Goal: Task Accomplishment & Management: Complete application form

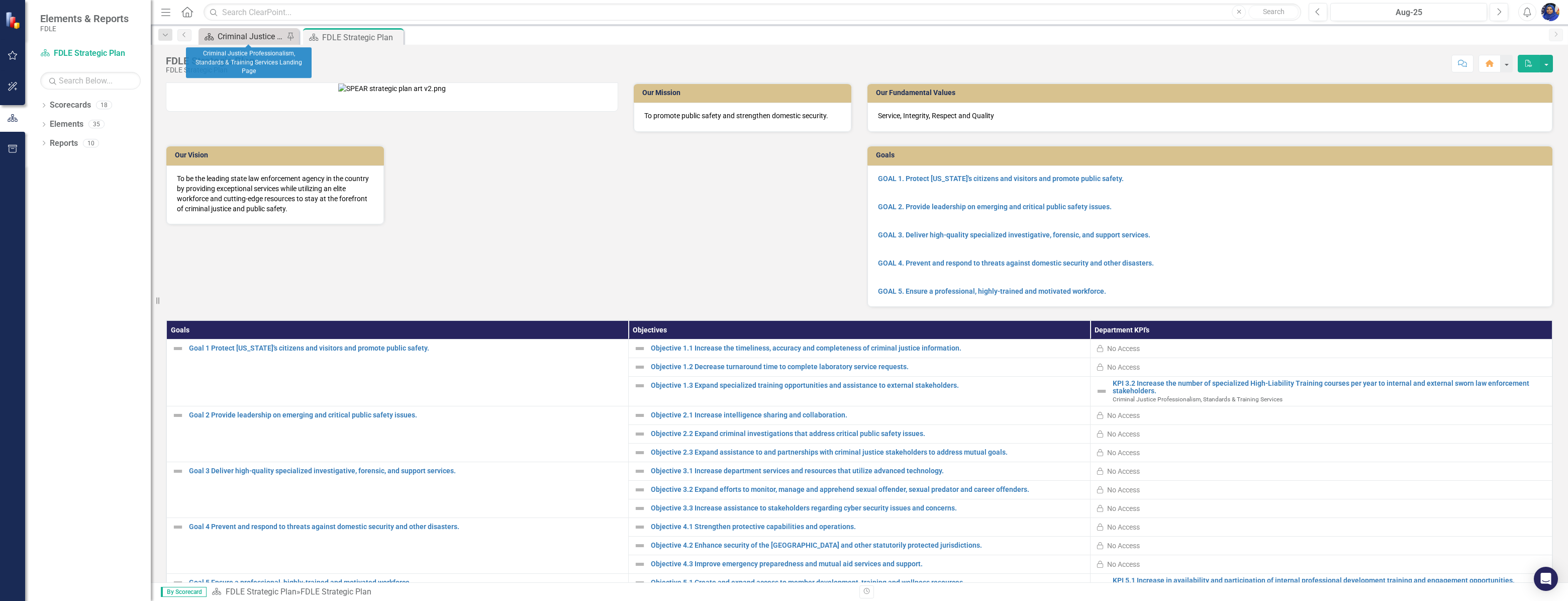
click at [233, 39] on div "Criminal Justice Professionalism, Standards & Training Services Landing Page" at bounding box center [250, 36] width 67 height 13
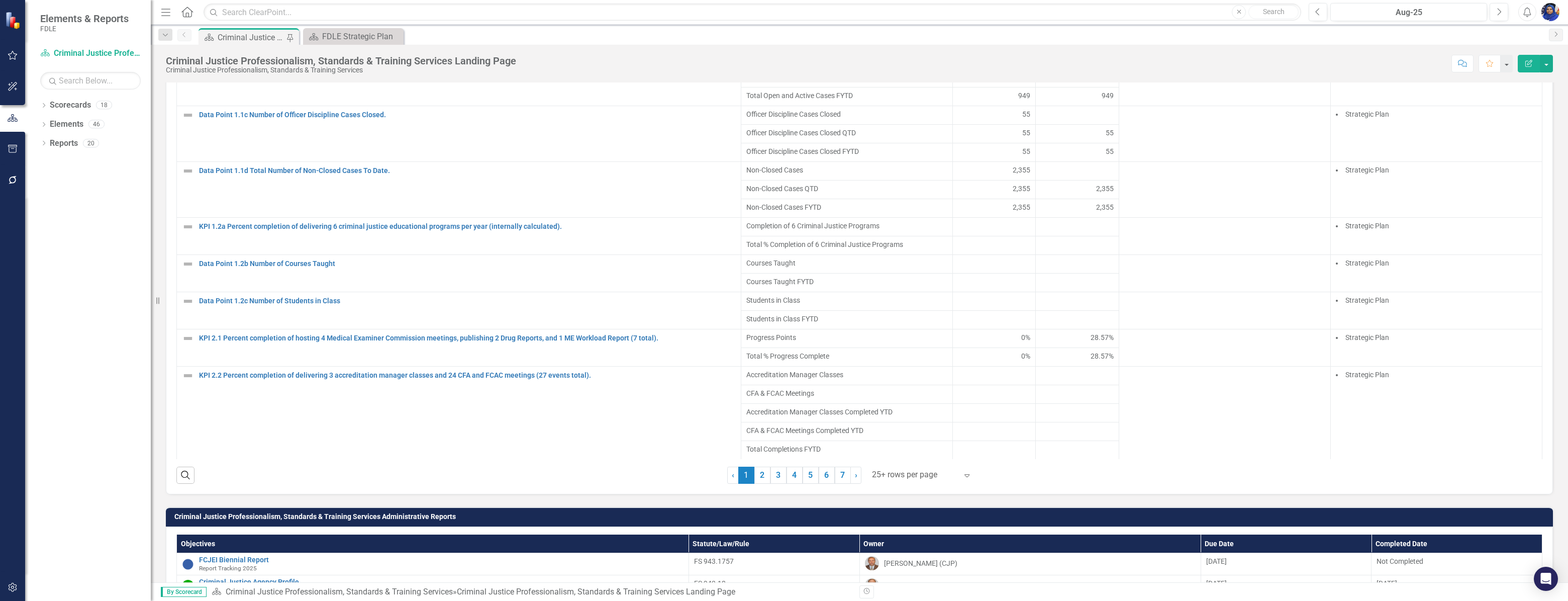
scroll to position [777, 0]
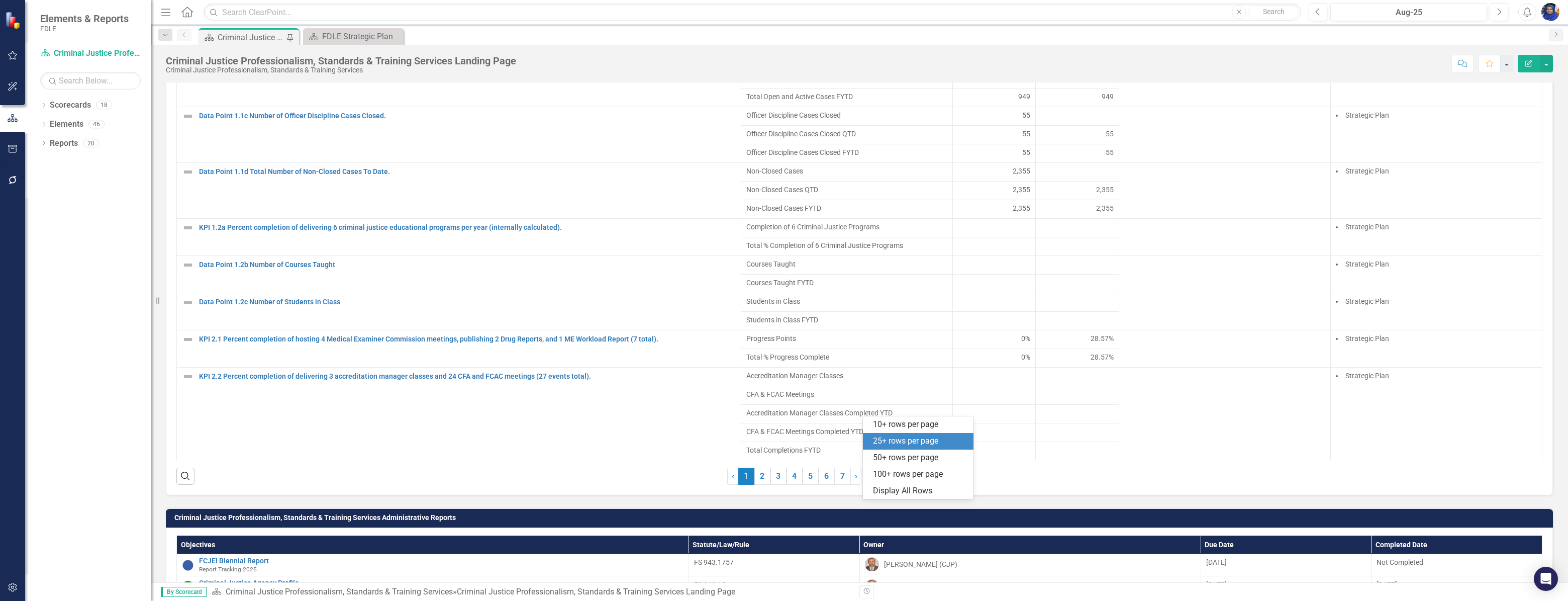
click at [894, 483] on div at bounding box center [914, 476] width 85 height 14
click at [895, 493] on div "Display All Rows" at bounding box center [919, 491] width 95 height 12
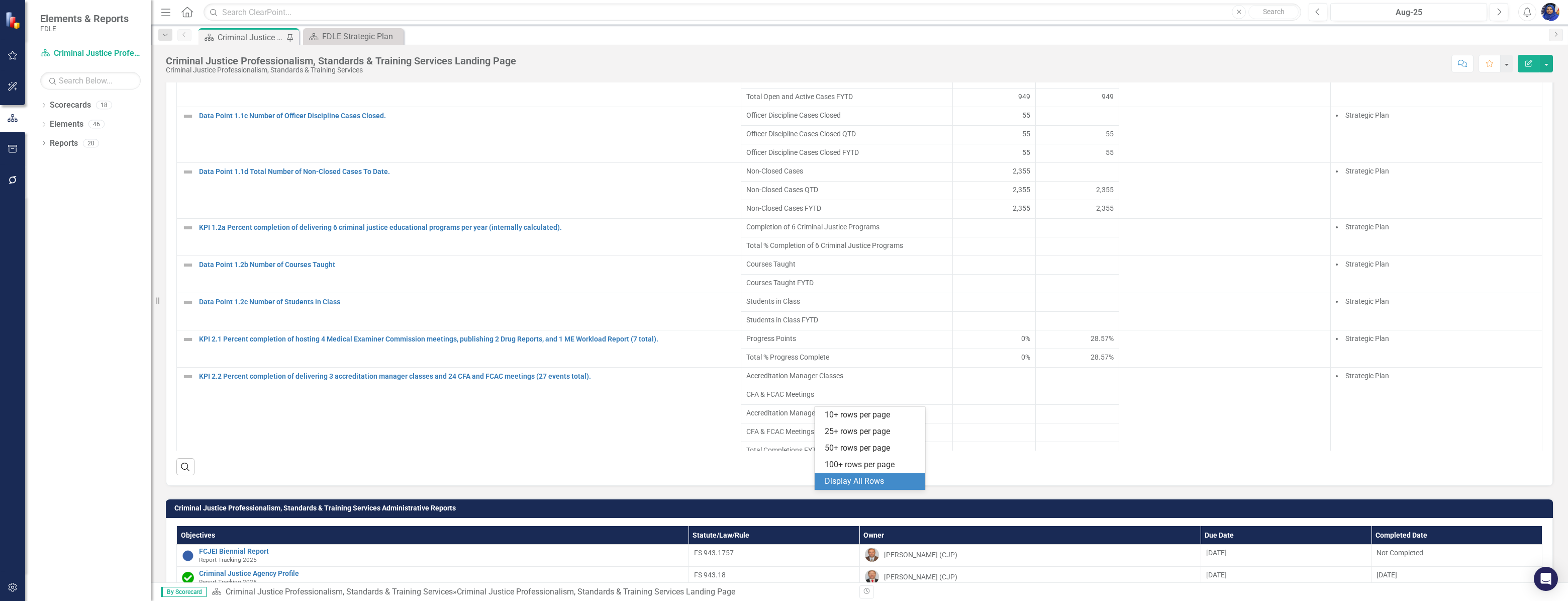
click at [851, 481] on div "Display All Rows" at bounding box center [872, 482] width 95 height 12
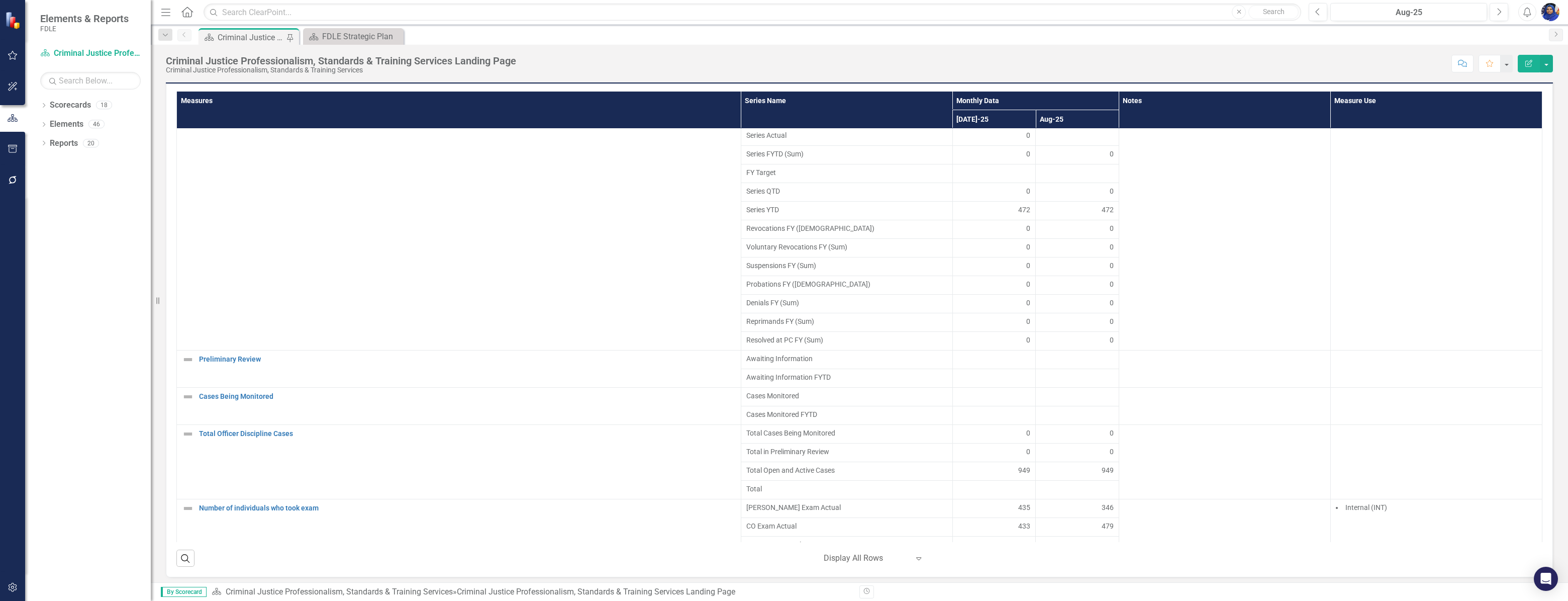
scroll to position [940, 0]
click at [1081, 245] on div "0" at bounding box center [1077, 239] width 73 height 10
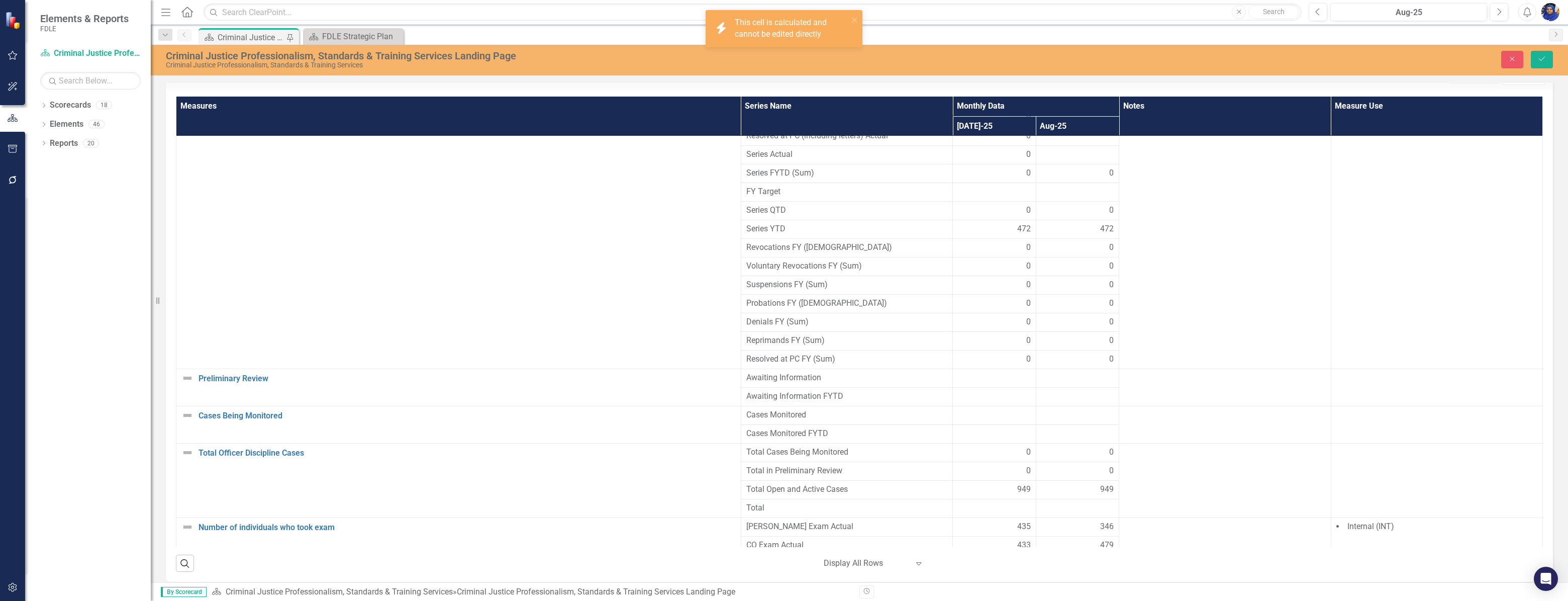
click at [1090, 254] on div "0" at bounding box center [1078, 248] width 73 height 12
click at [1087, 254] on div "0" at bounding box center [1078, 248] width 73 height 12
click at [1092, 291] on div "0" at bounding box center [1078, 285] width 73 height 12
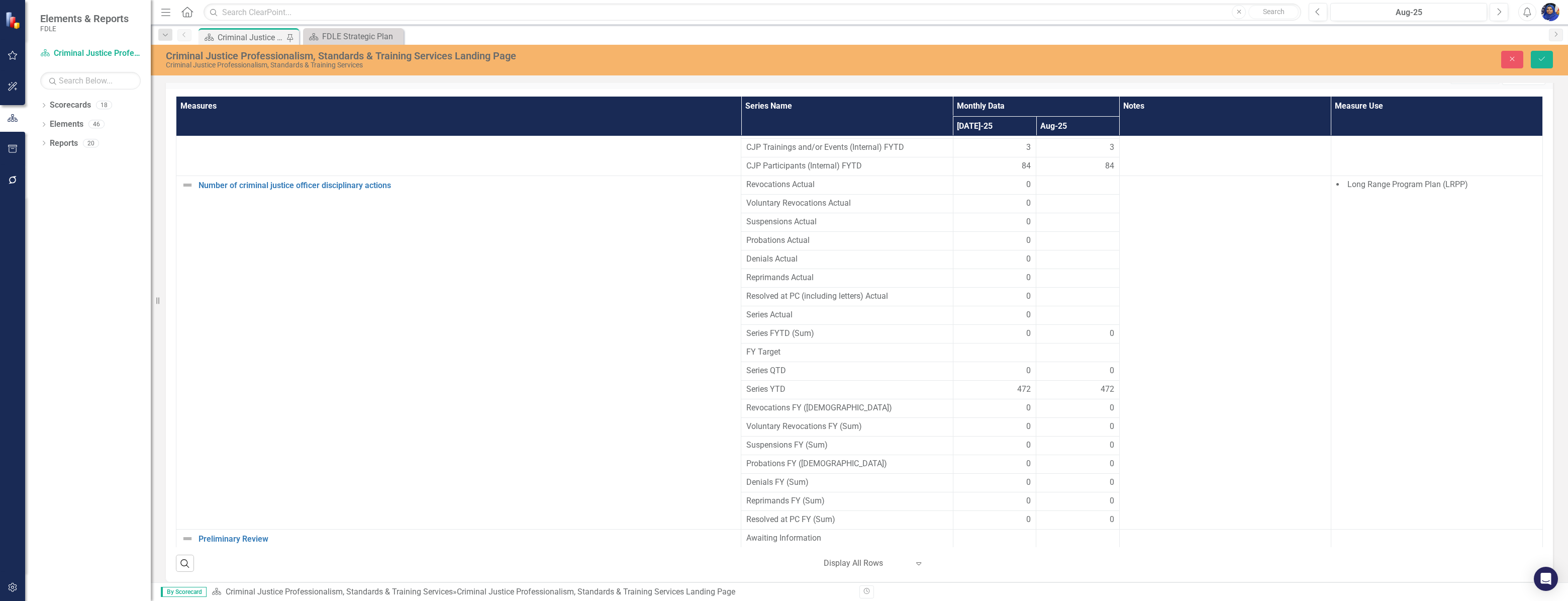
scroll to position [757, 0]
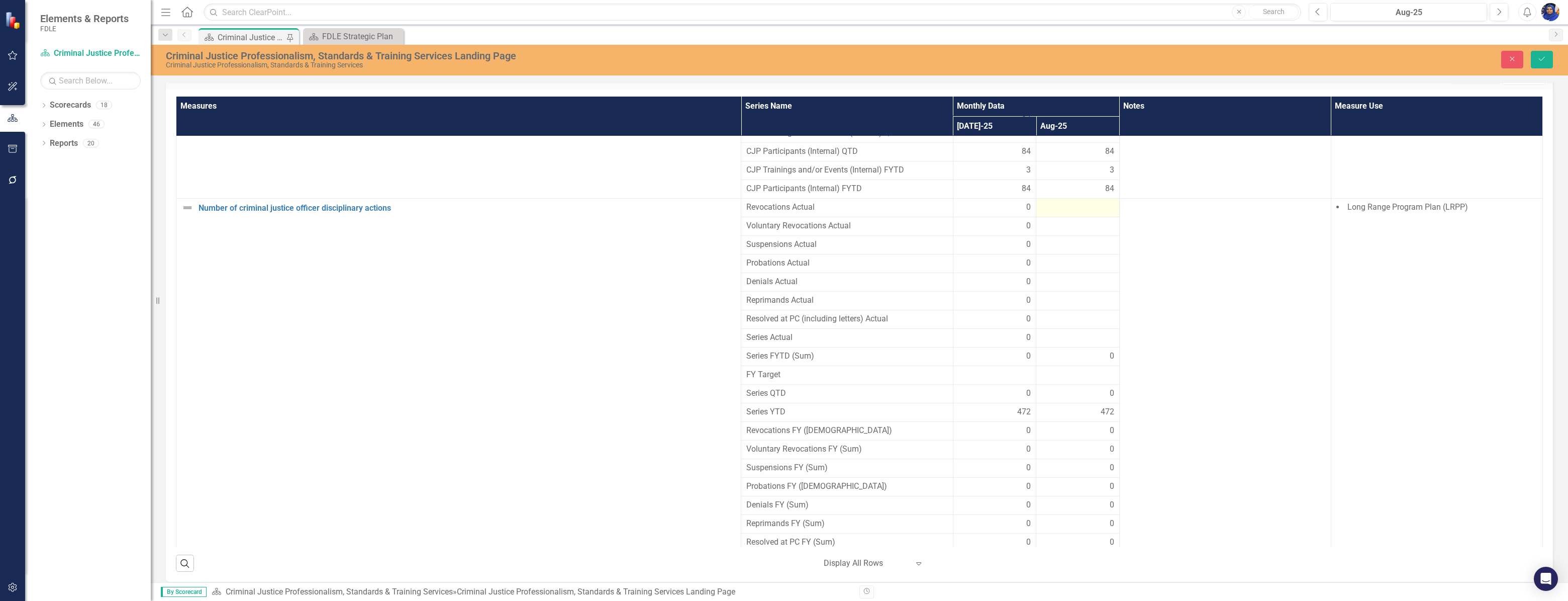
click at [1078, 213] on div at bounding box center [1078, 208] width 73 height 12
click at [1079, 220] on input "number" at bounding box center [1078, 210] width 73 height 19
type input "140"
click at [1059, 239] on div at bounding box center [1078, 233] width 73 height 12
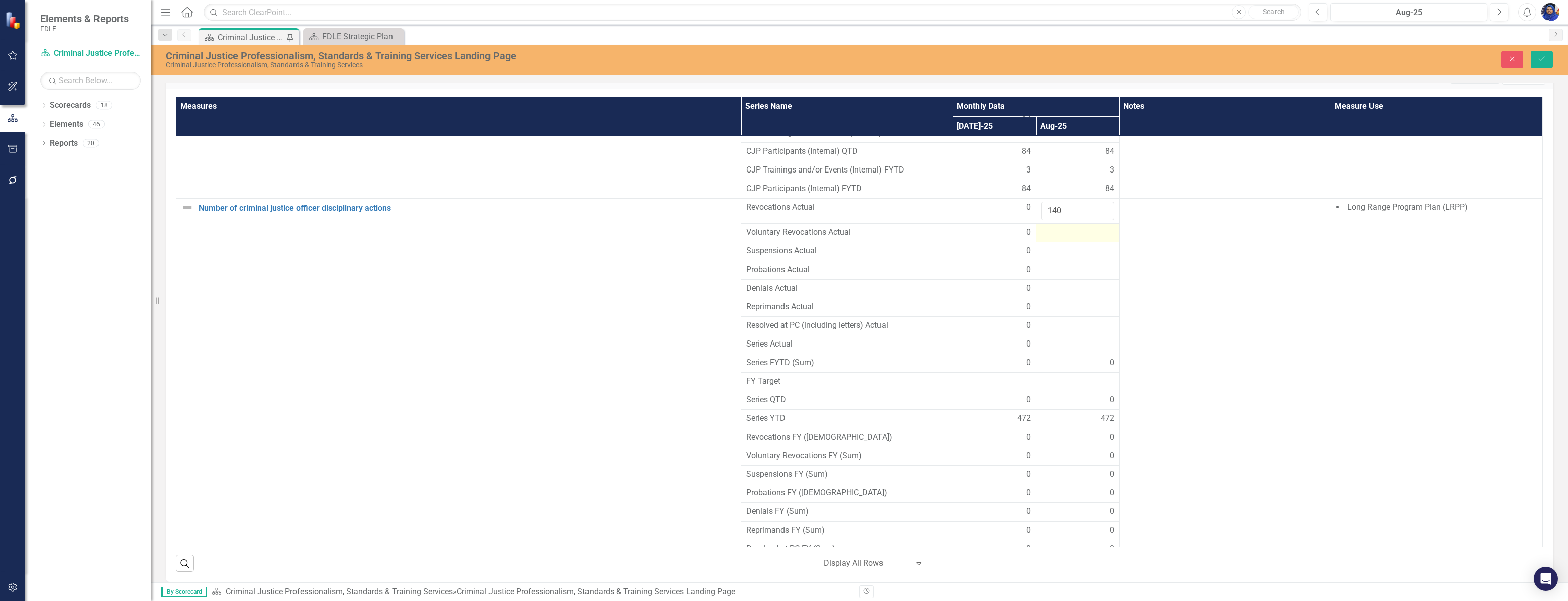
click at [1056, 239] on div at bounding box center [1078, 233] width 73 height 12
click at [1054, 246] on input "number" at bounding box center [1078, 236] width 73 height 19
type input "3"
type input "23"
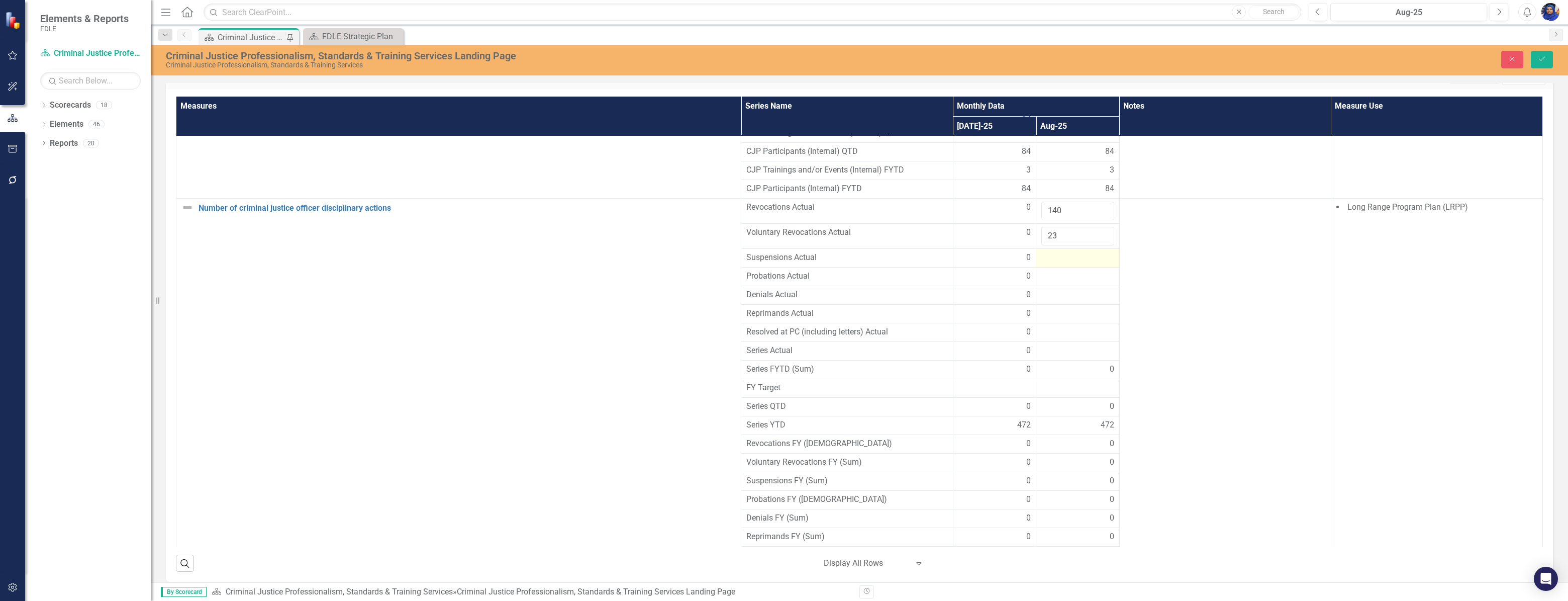
click at [1046, 264] on div at bounding box center [1078, 257] width 73 height 12
click at [1046, 270] on input "number" at bounding box center [1078, 260] width 73 height 19
type input "36"
click at [1055, 289] on div at bounding box center [1078, 283] width 73 height 12
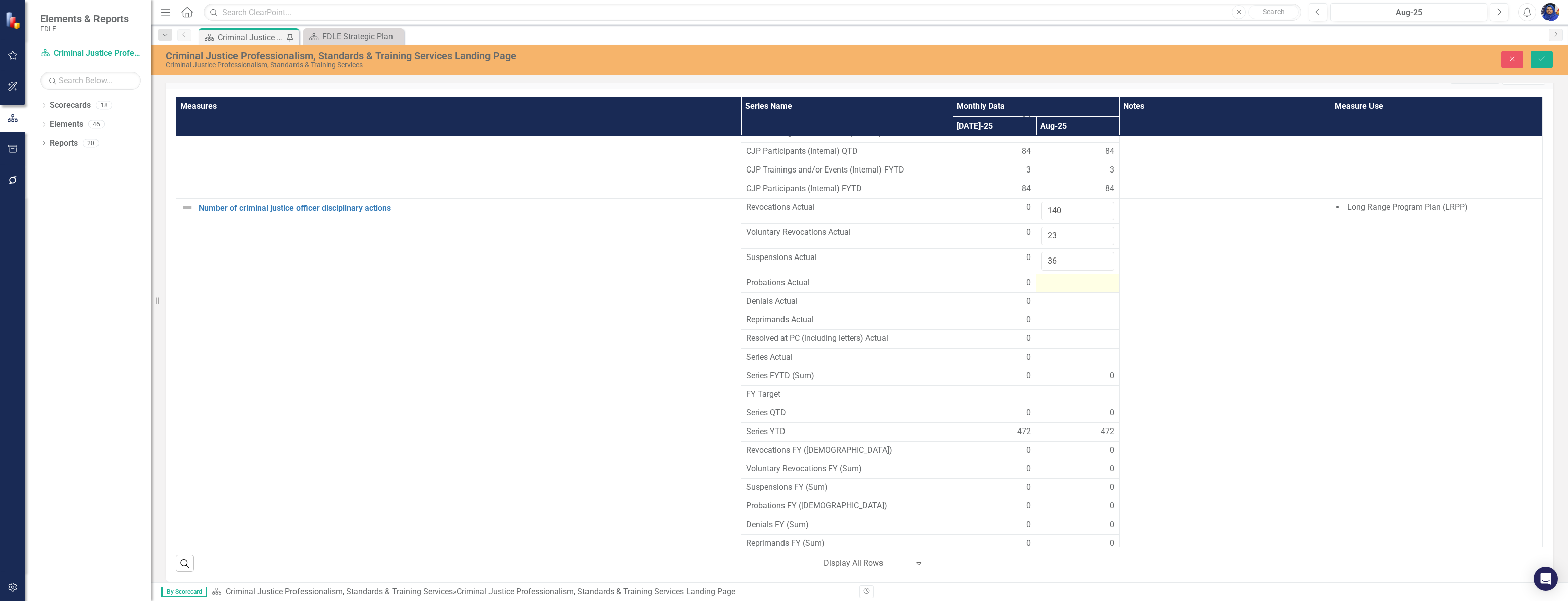
click at [1054, 289] on div at bounding box center [1078, 283] width 73 height 12
click at [1053, 296] on input "number" at bounding box center [1078, 286] width 73 height 19
type input "0"
click at [1058, 314] on div at bounding box center [1078, 308] width 73 height 12
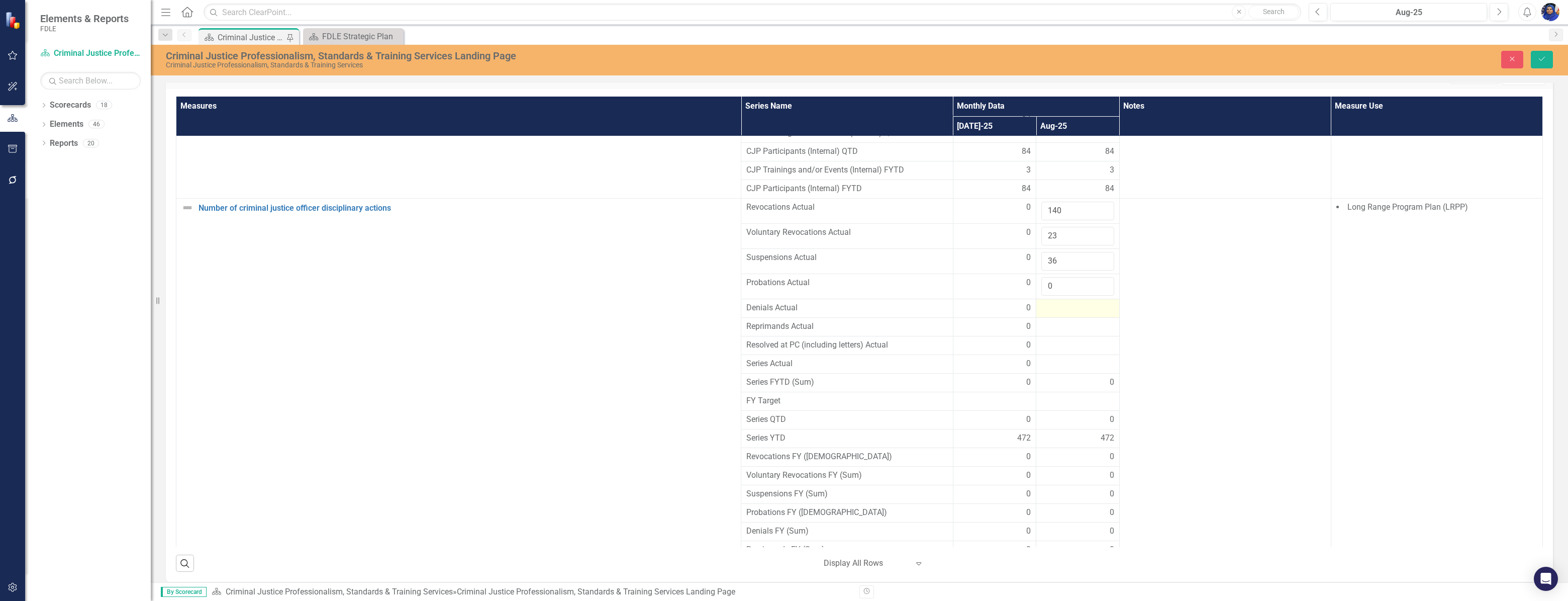
click at [1058, 314] on div at bounding box center [1078, 308] width 73 height 12
click at [1057, 321] on input "number" at bounding box center [1078, 311] width 73 height 19
type input "21"
click at [1042, 340] on div at bounding box center [1078, 333] width 73 height 12
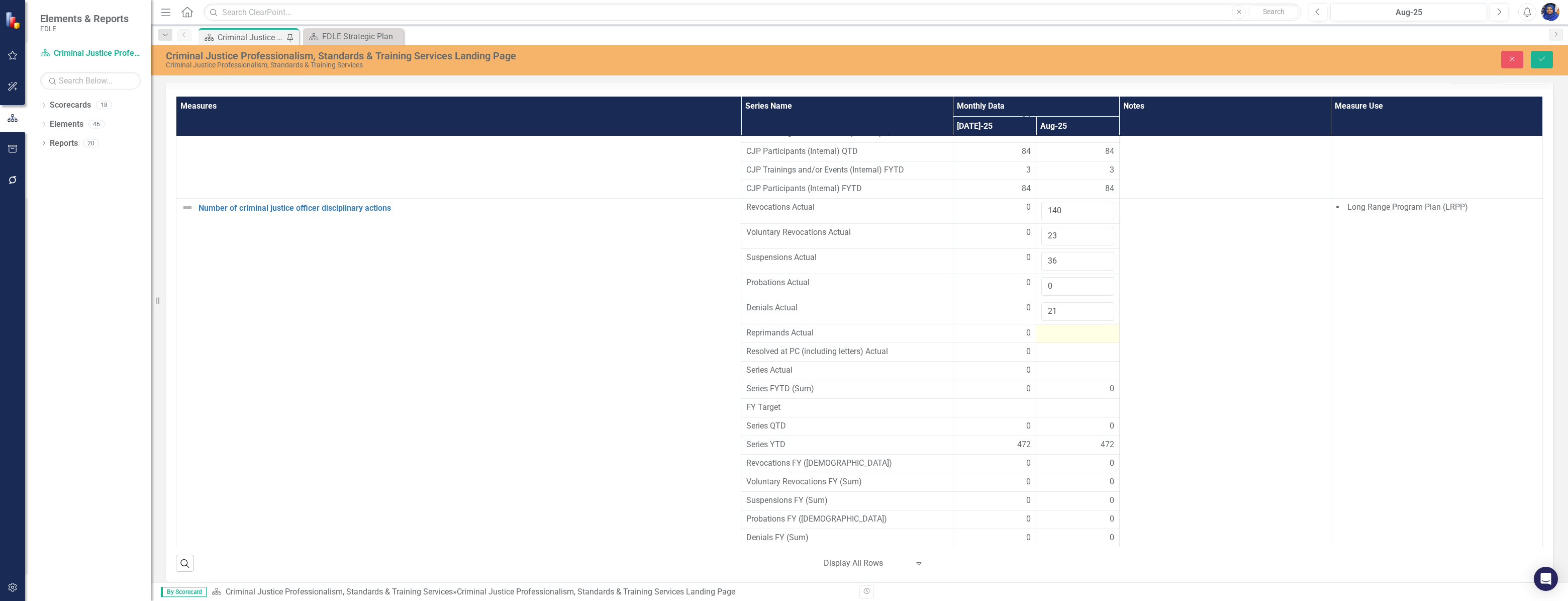
click at [1042, 340] on div at bounding box center [1078, 333] width 73 height 12
click at [1042, 346] on input "number" at bounding box center [1078, 336] width 73 height 19
type input "0"
click at [1053, 364] on div at bounding box center [1078, 358] width 73 height 12
click at [1048, 364] on div at bounding box center [1078, 358] width 73 height 12
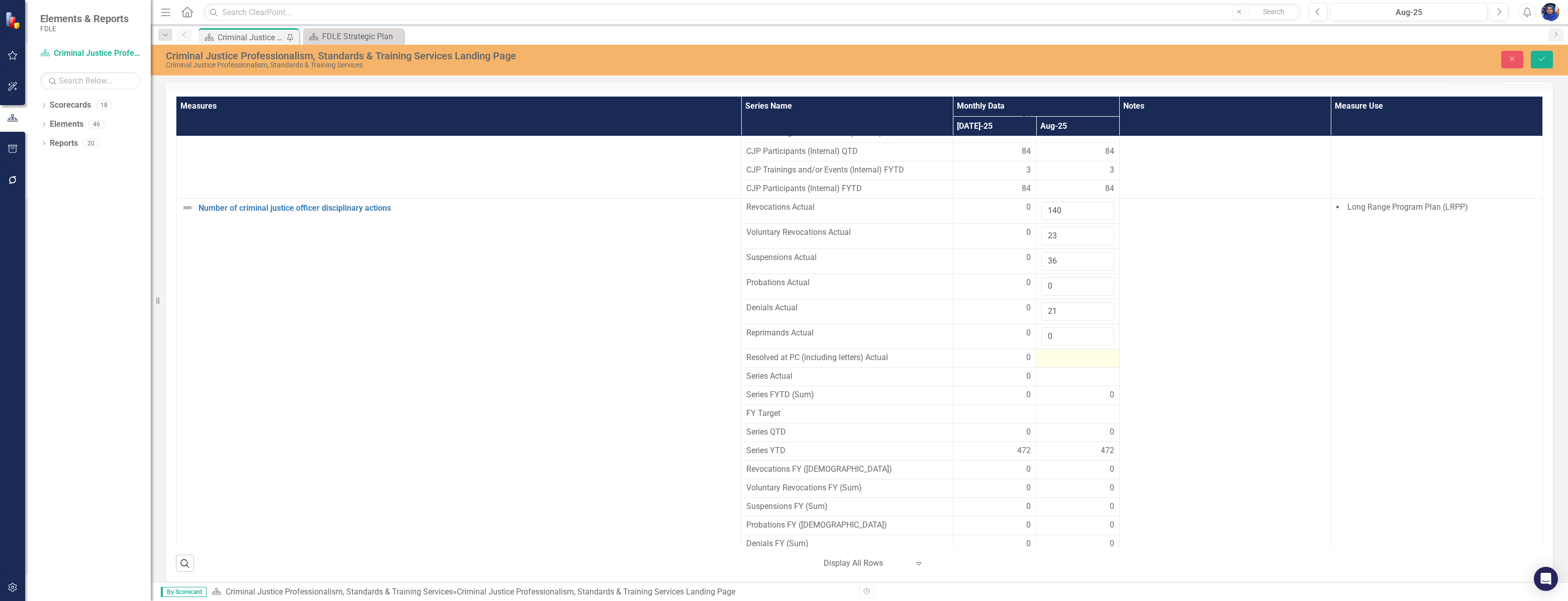
click at [1048, 364] on div at bounding box center [1078, 358] width 73 height 12
click at [1048, 371] on input "number" at bounding box center [1078, 361] width 73 height 19
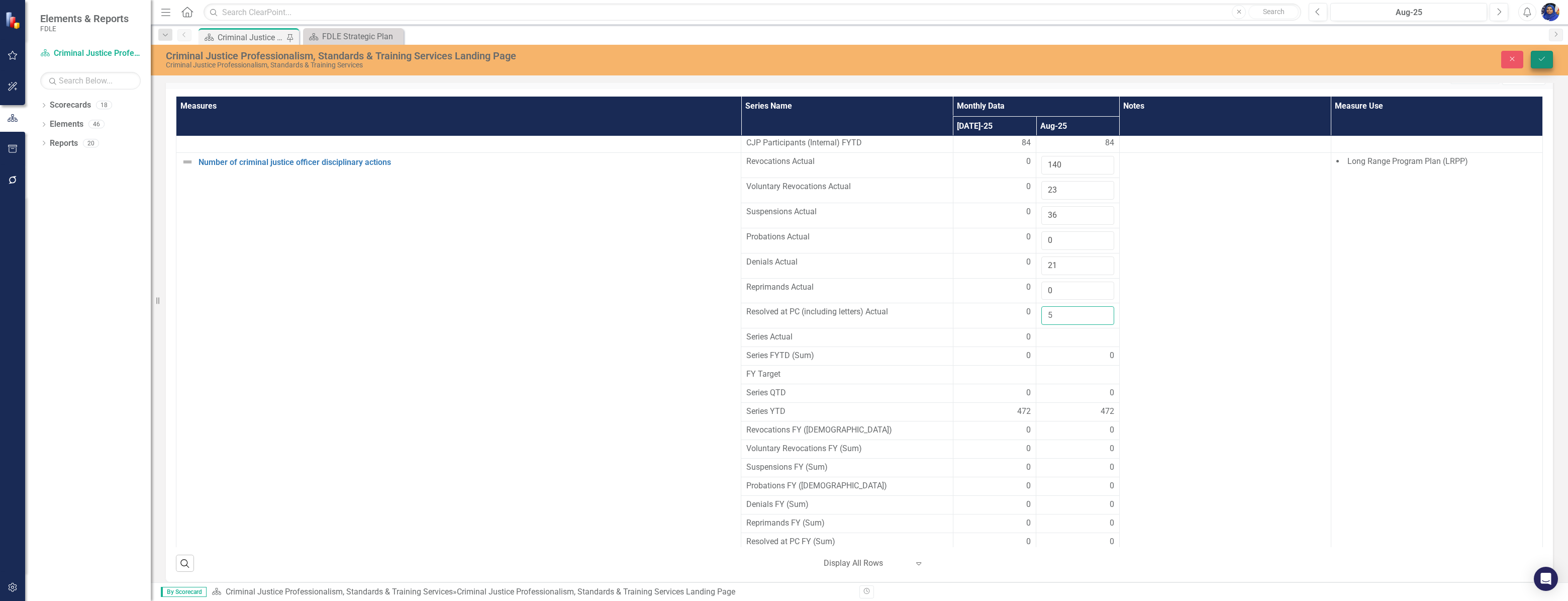
type input "5"
click at [1543, 60] on icon "submit" at bounding box center [1542, 59] width 6 height 4
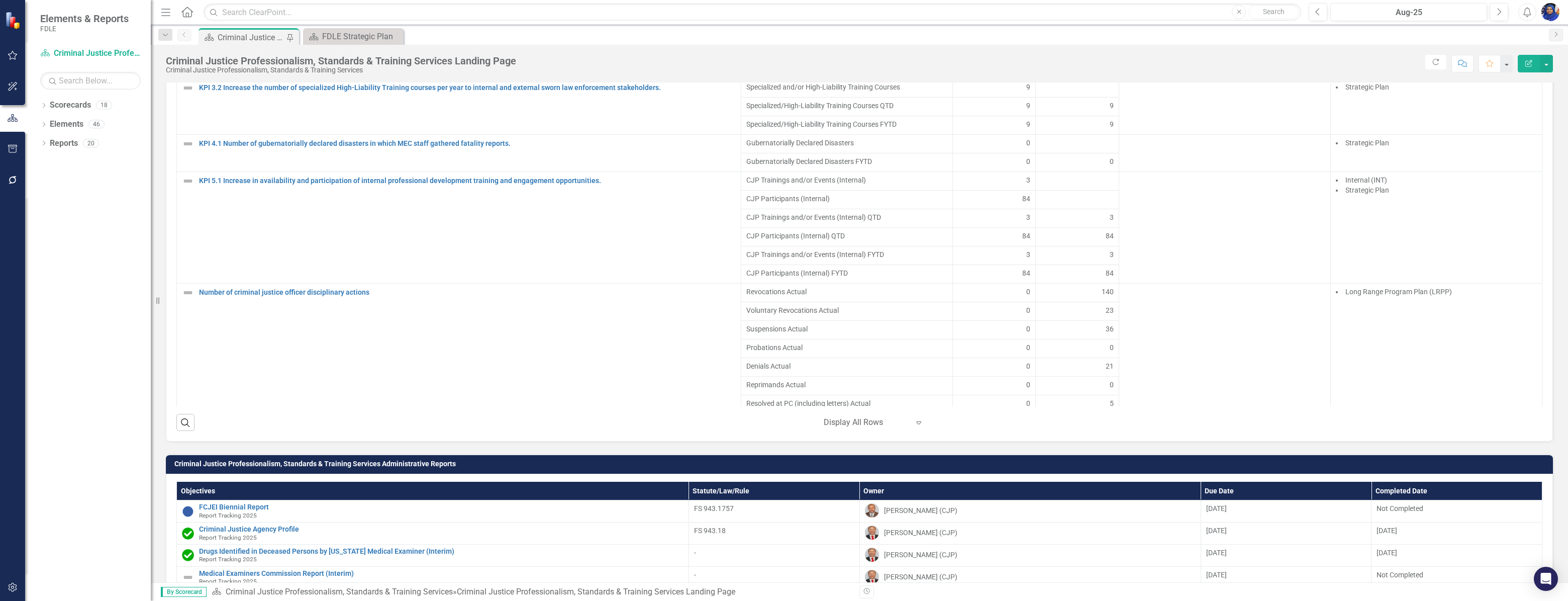
scroll to position [823, 0]
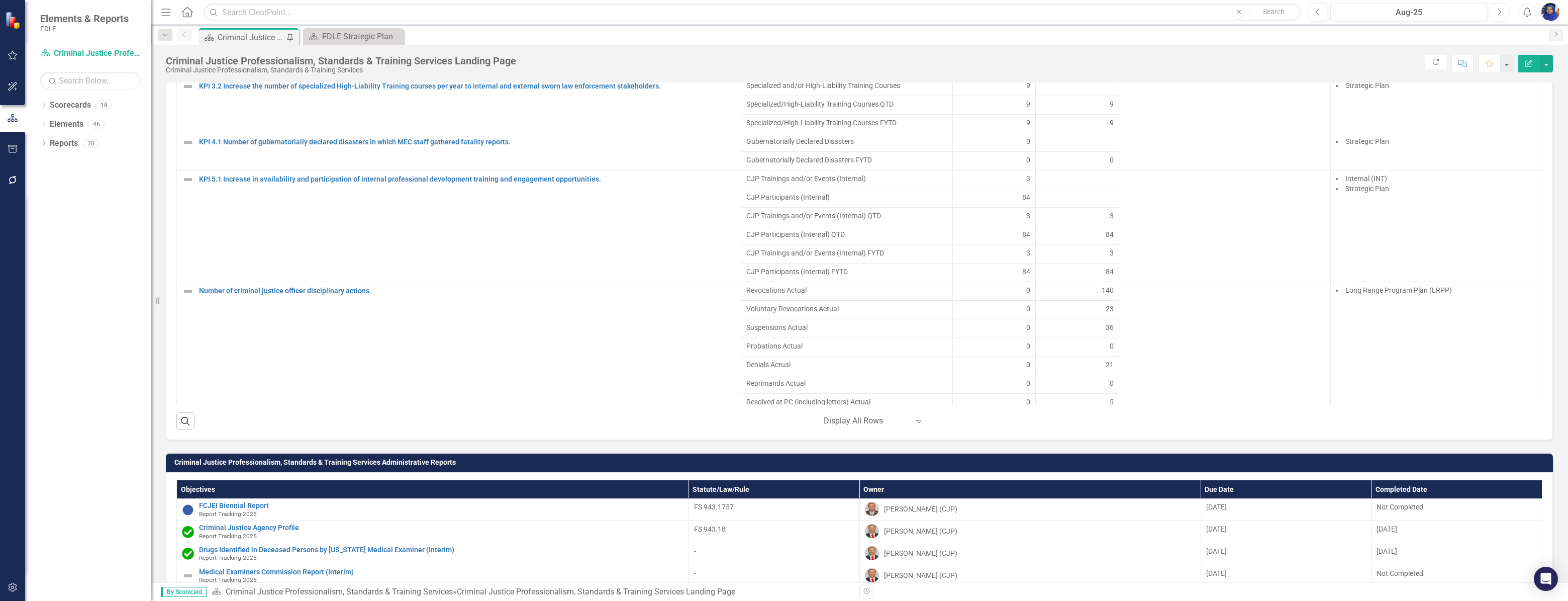
click at [853, 428] on div at bounding box center [866, 421] width 85 height 14
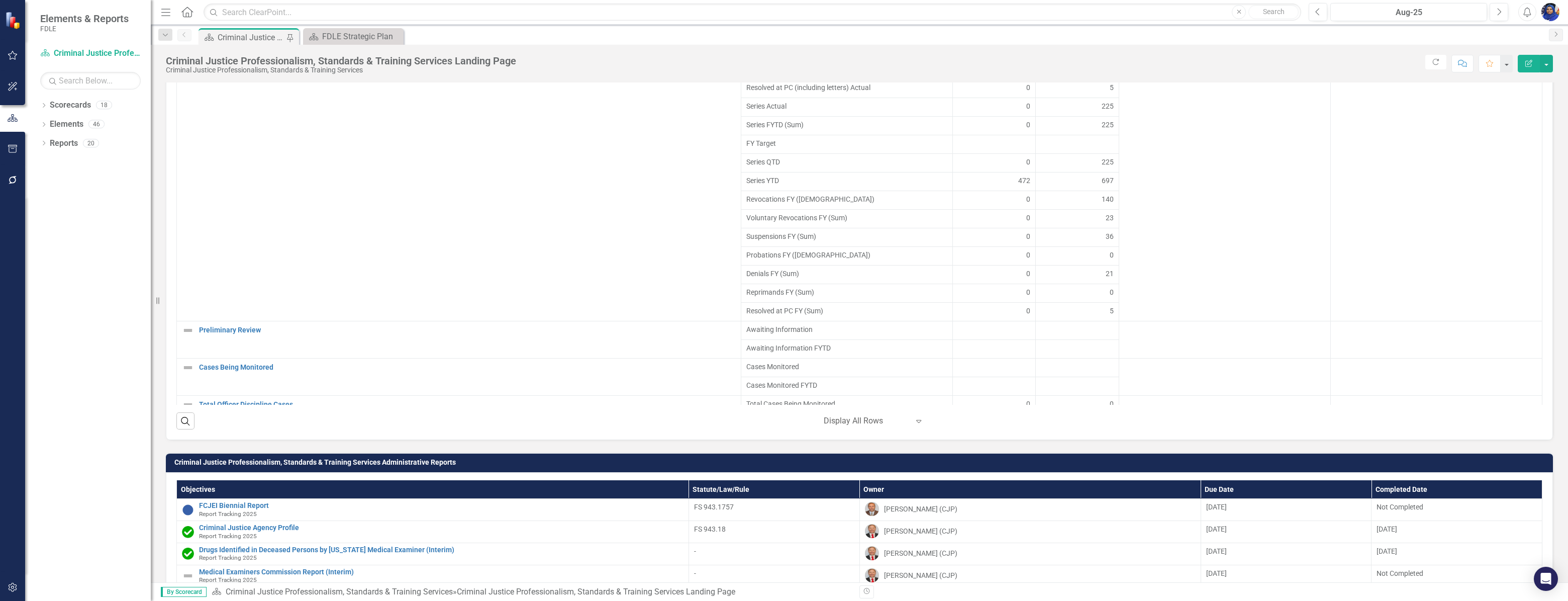
scroll to position [848, 0]
